Goal: Use online tool/utility: Utilize a website feature to perform a specific function

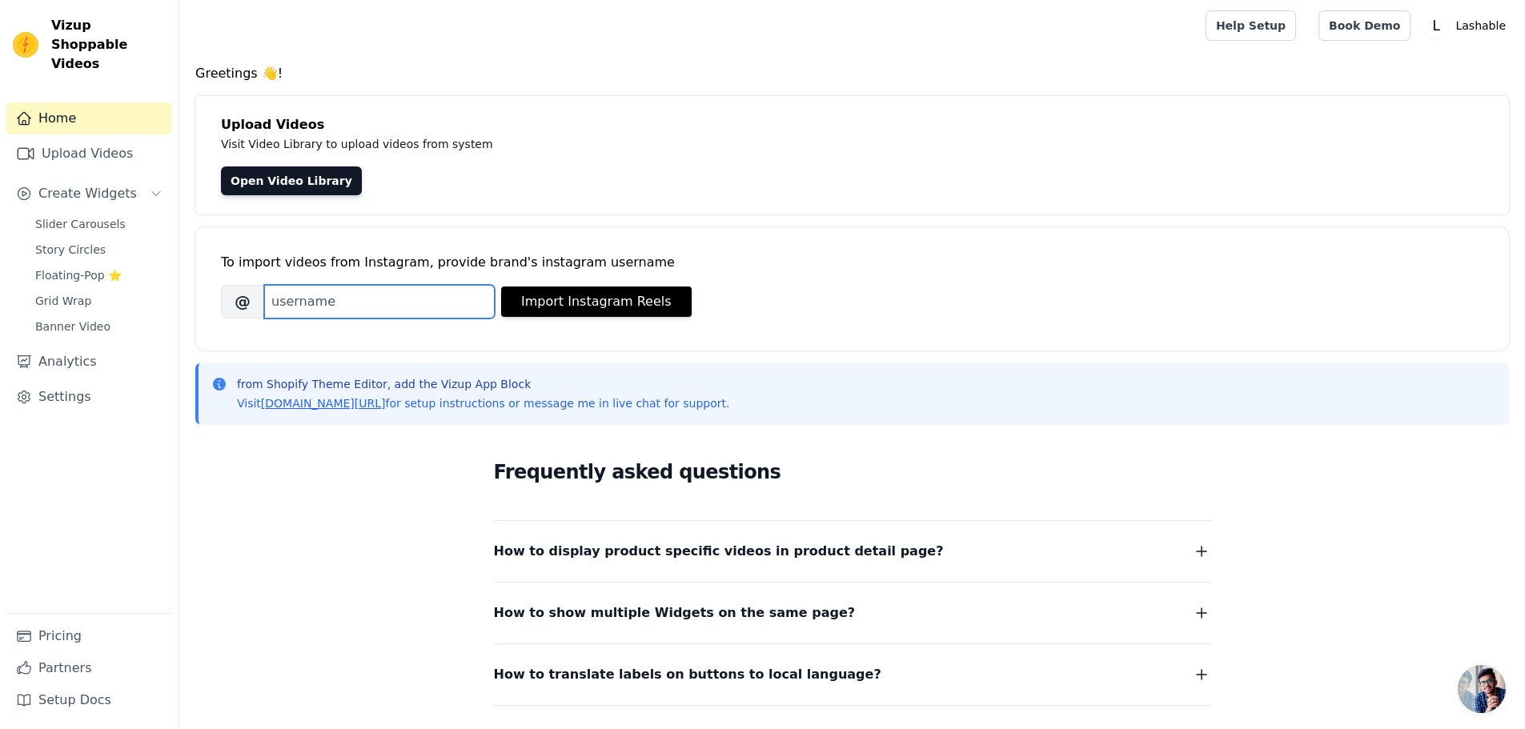
click at [331, 299] on input "Brand's Instagram Username" at bounding box center [379, 302] width 231 height 34
type input "lashablecsmetics"
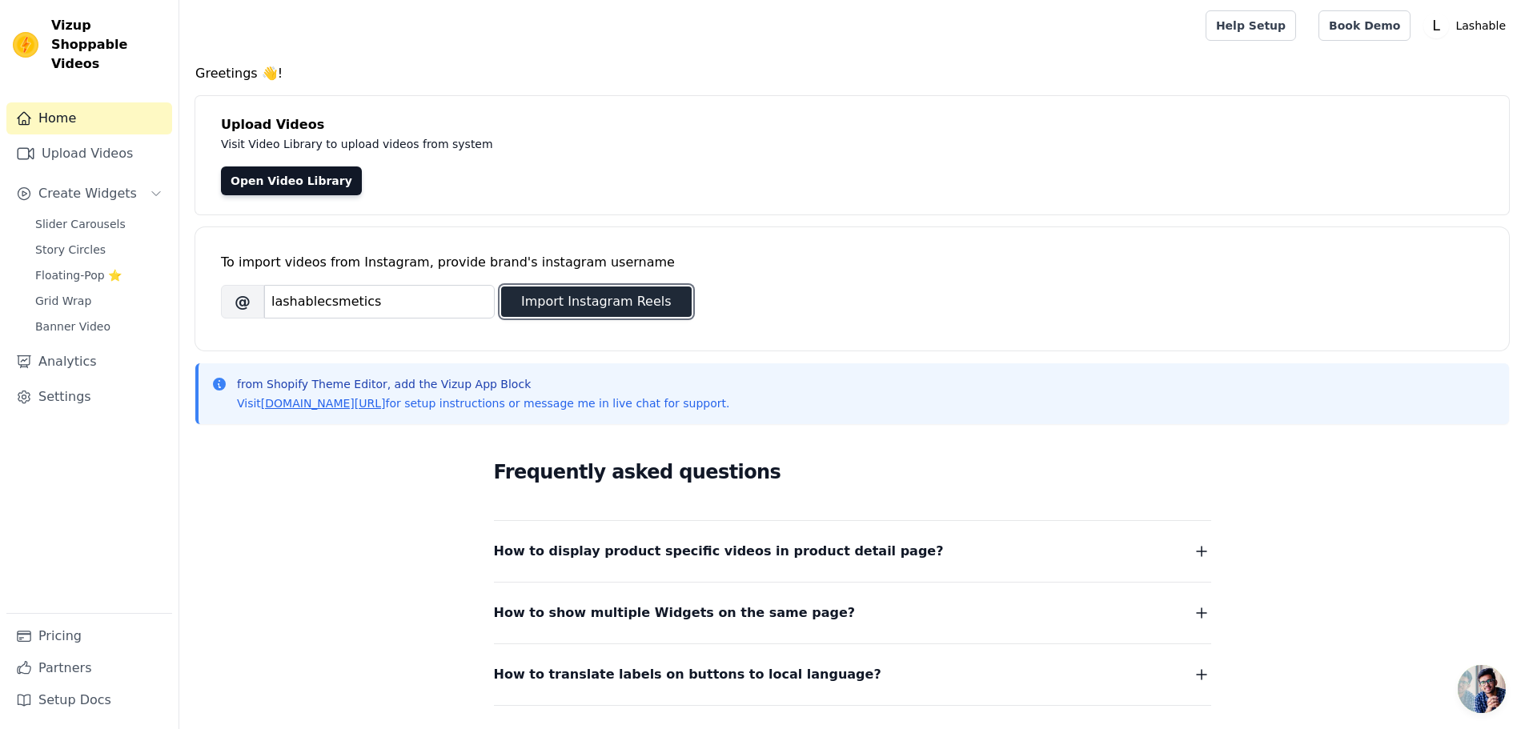
click at [533, 310] on button "Import Instagram Reels" at bounding box center [596, 302] width 191 height 30
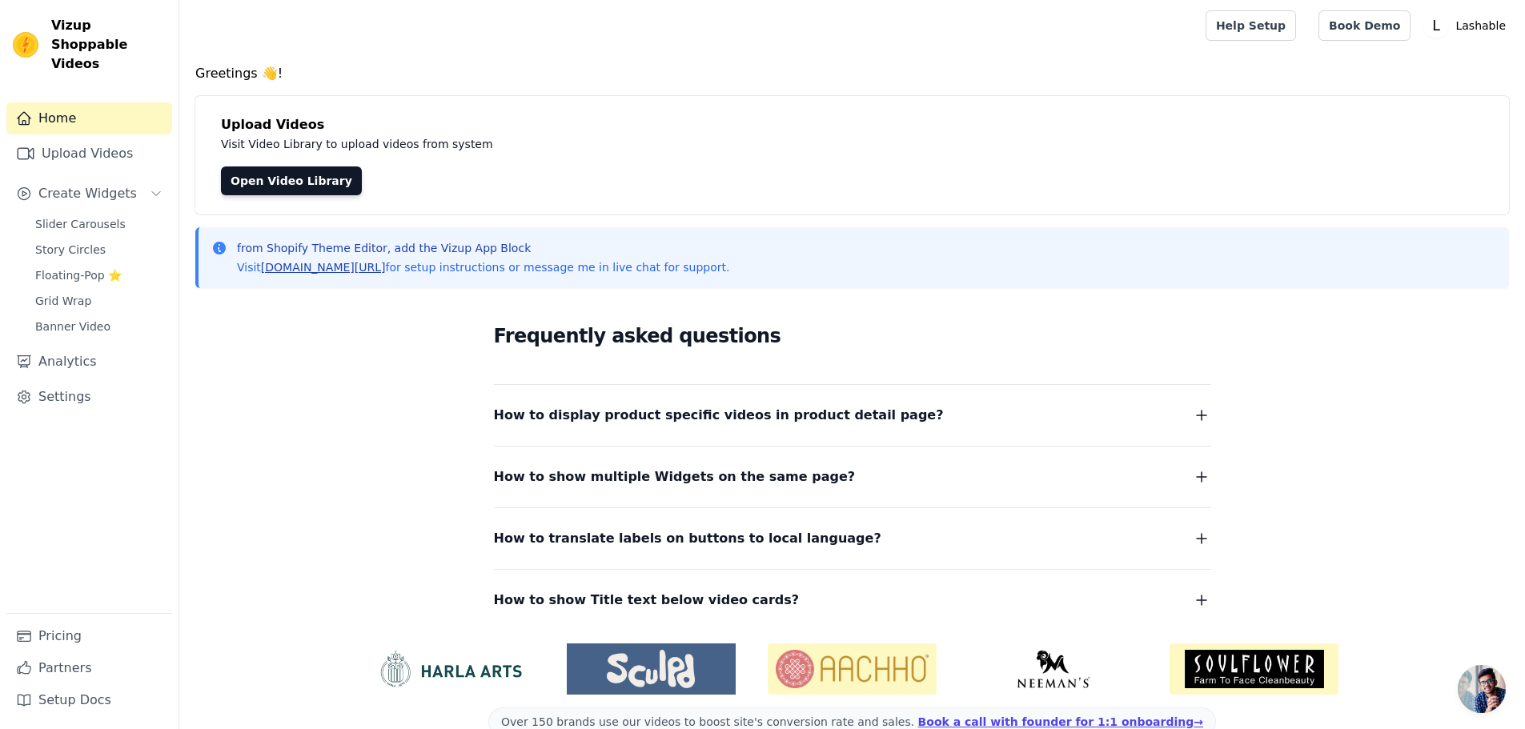
click at [356, 267] on link "[DOMAIN_NAME][URL]" at bounding box center [323, 267] width 125 height 13
click at [319, 174] on link "Open Video Library" at bounding box center [291, 180] width 141 height 29
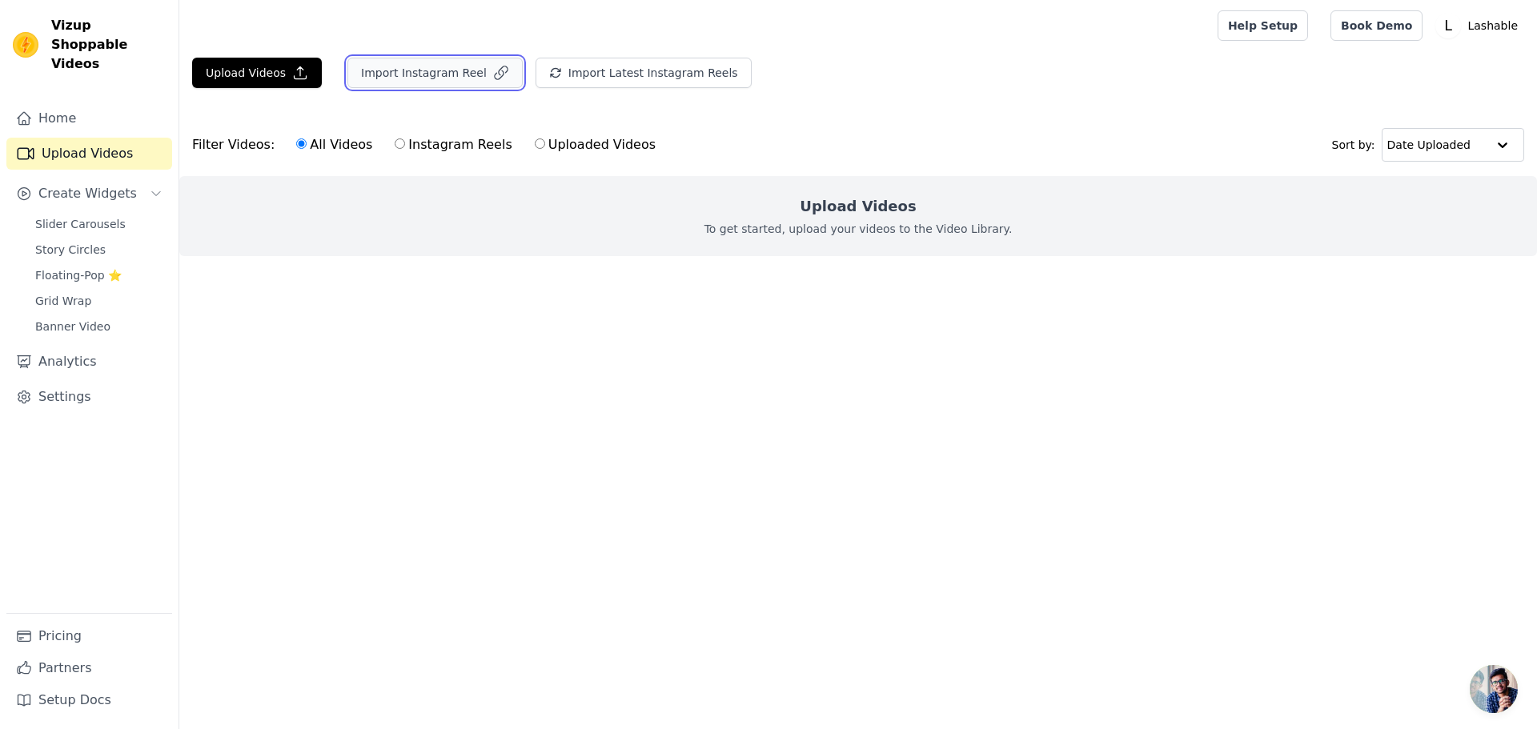
click at [394, 87] on button "Import Instagram Reel" at bounding box center [434, 73] width 175 height 30
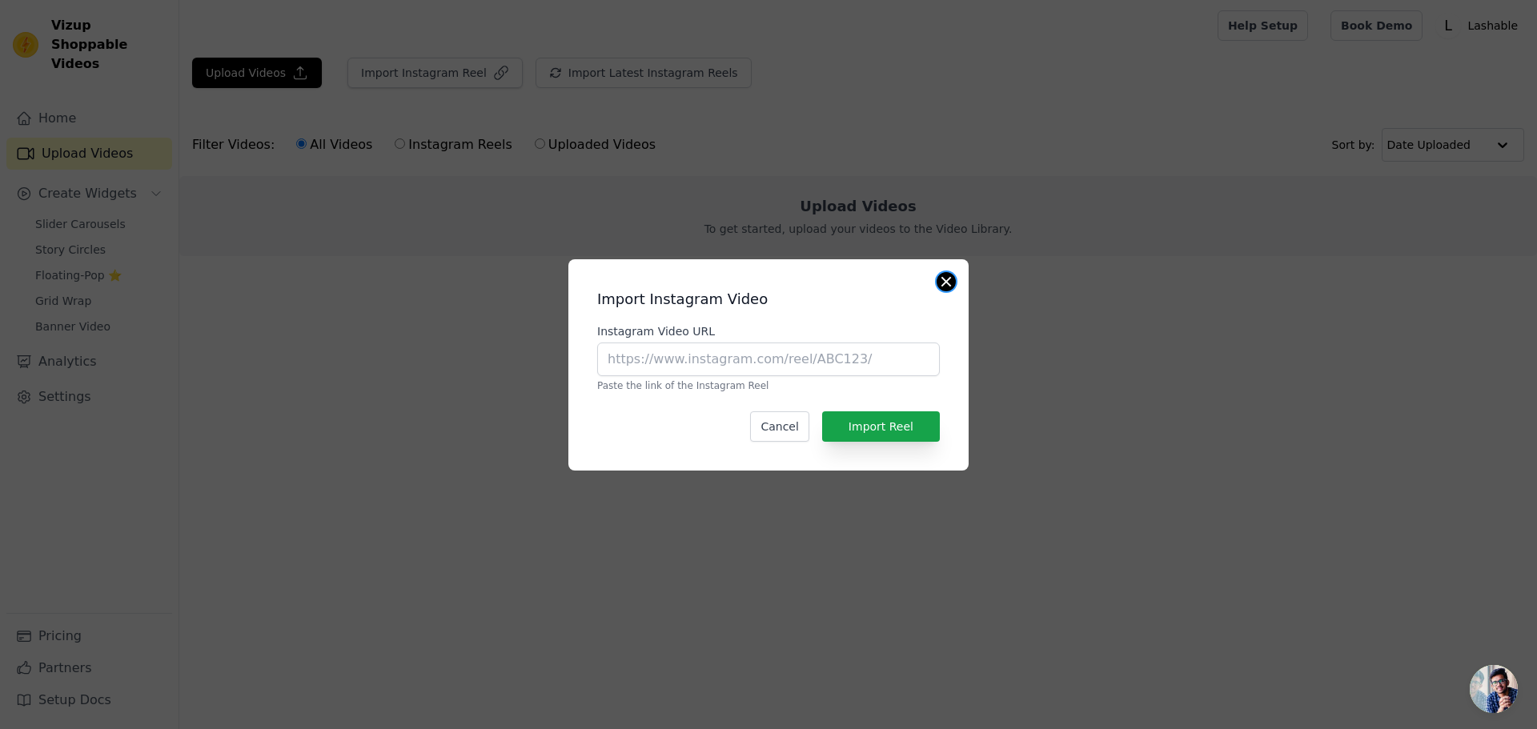
click at [945, 284] on button "Close modal" at bounding box center [946, 281] width 19 height 19
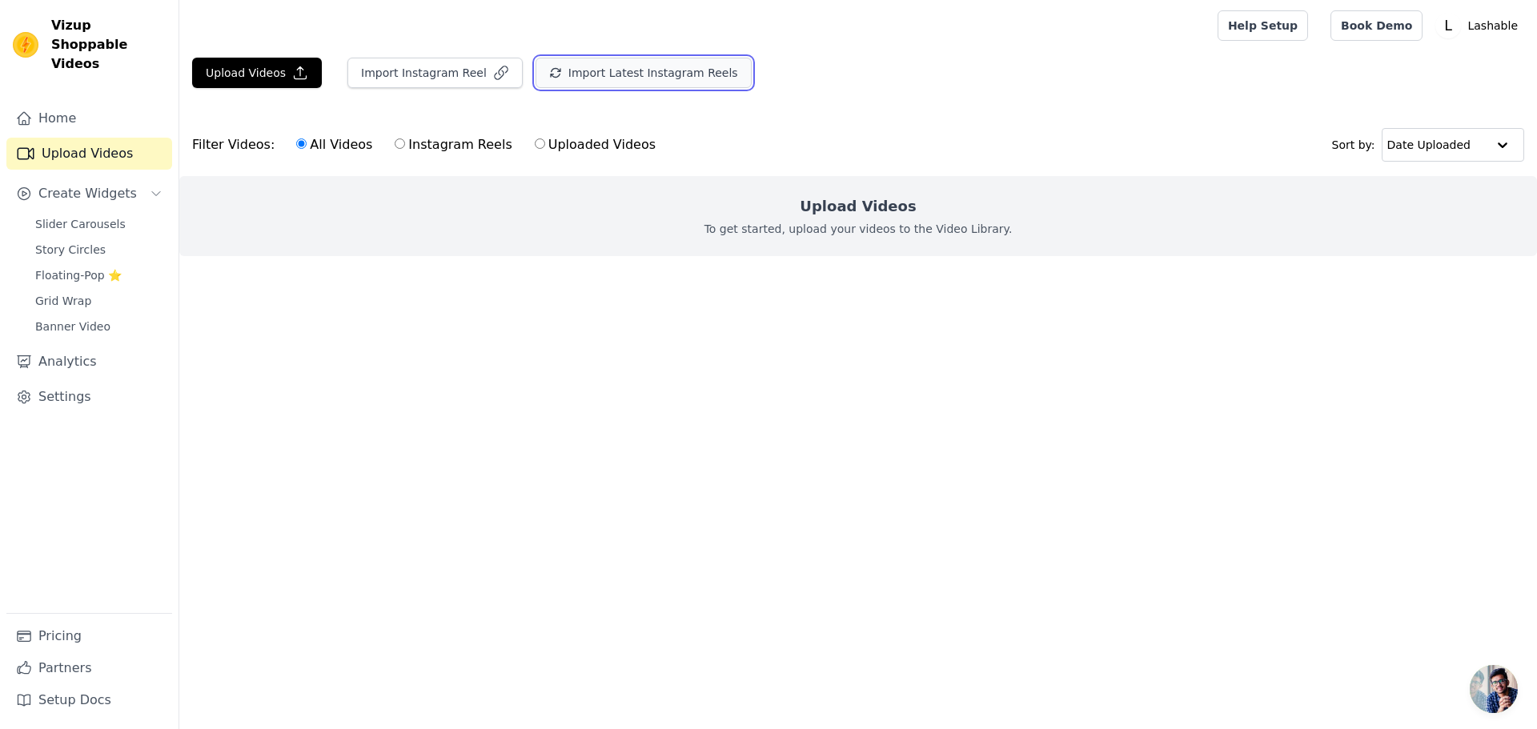
click at [596, 75] on button "Import Latest Instagram Reels" at bounding box center [644, 73] width 216 height 30
click at [82, 216] on span "Slider Carousels" at bounding box center [80, 224] width 90 height 16
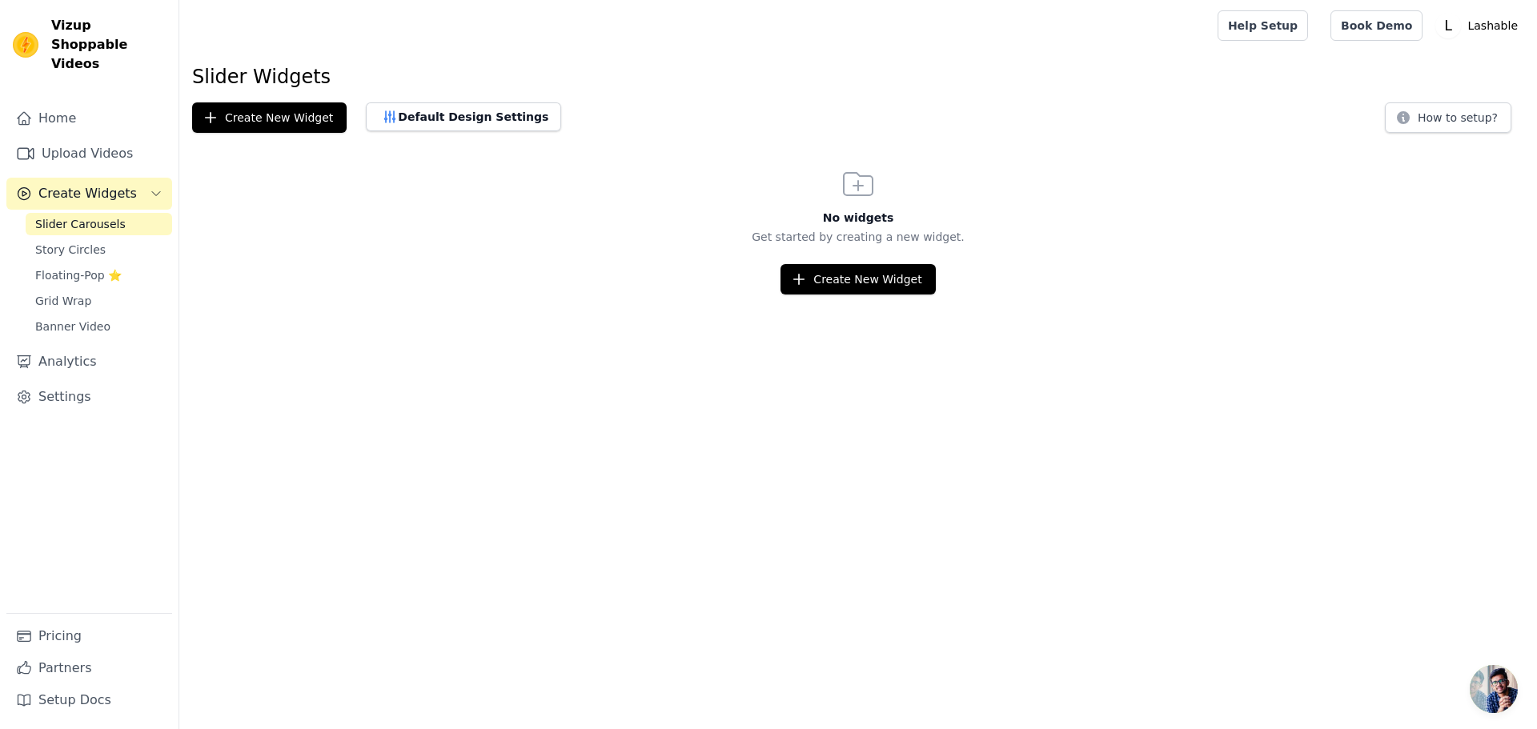
click at [60, 216] on span "Slider Carousels" at bounding box center [80, 224] width 90 height 16
click at [68, 138] on link "Upload Videos" at bounding box center [89, 154] width 166 height 32
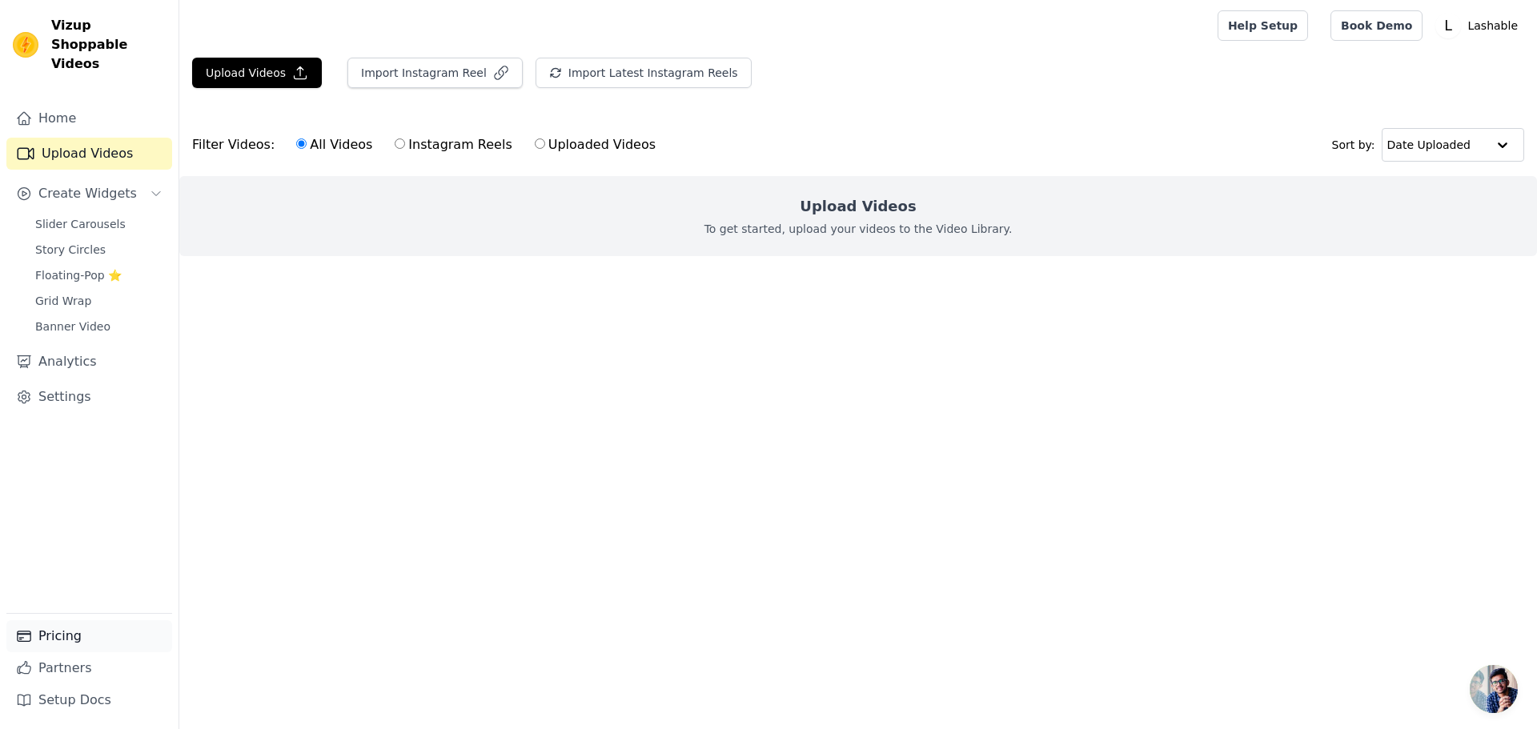
click at [58, 644] on link "Pricing" at bounding box center [89, 636] width 166 height 32
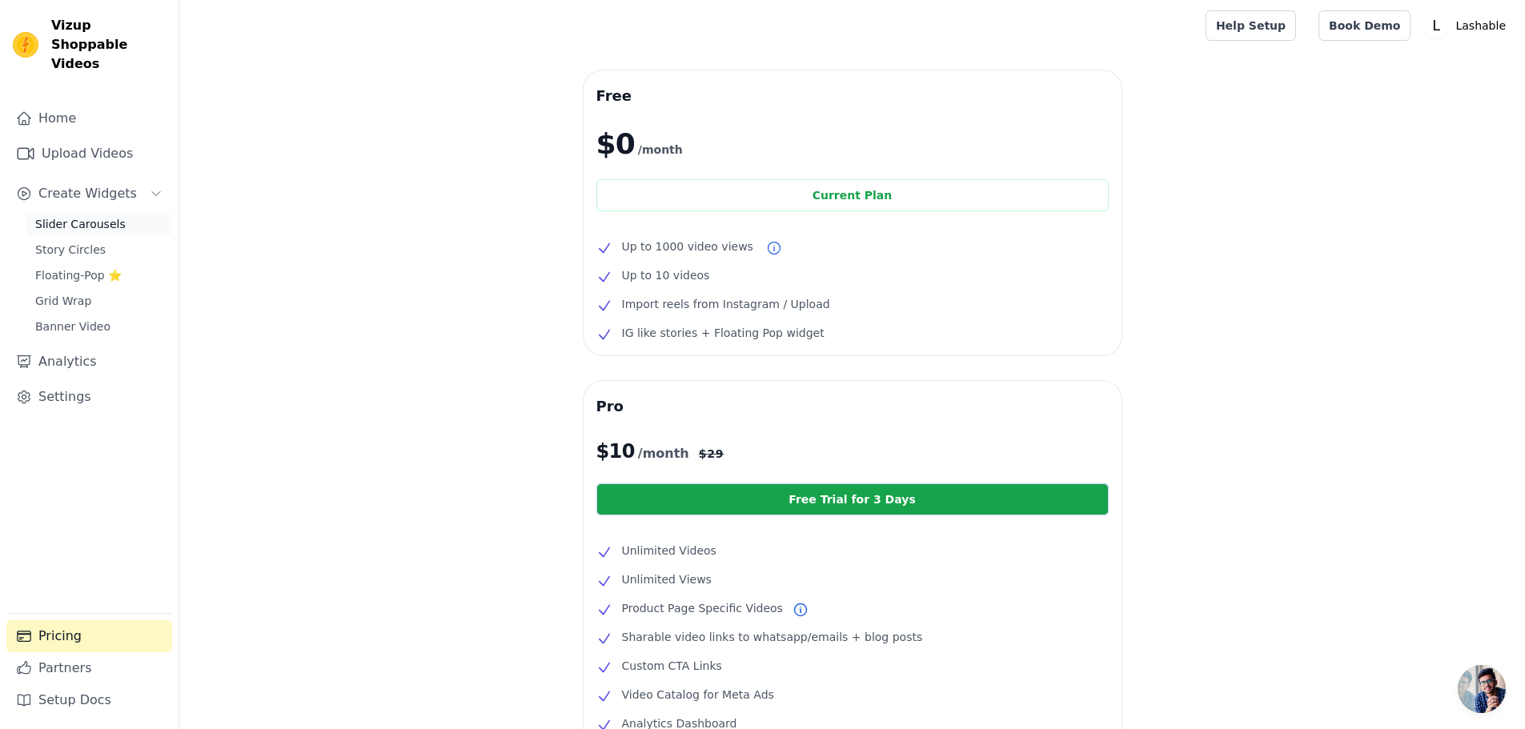
click at [96, 216] on span "Slider Carousels" at bounding box center [80, 224] width 90 height 16
